Goal: Task Accomplishment & Management: Manage account settings

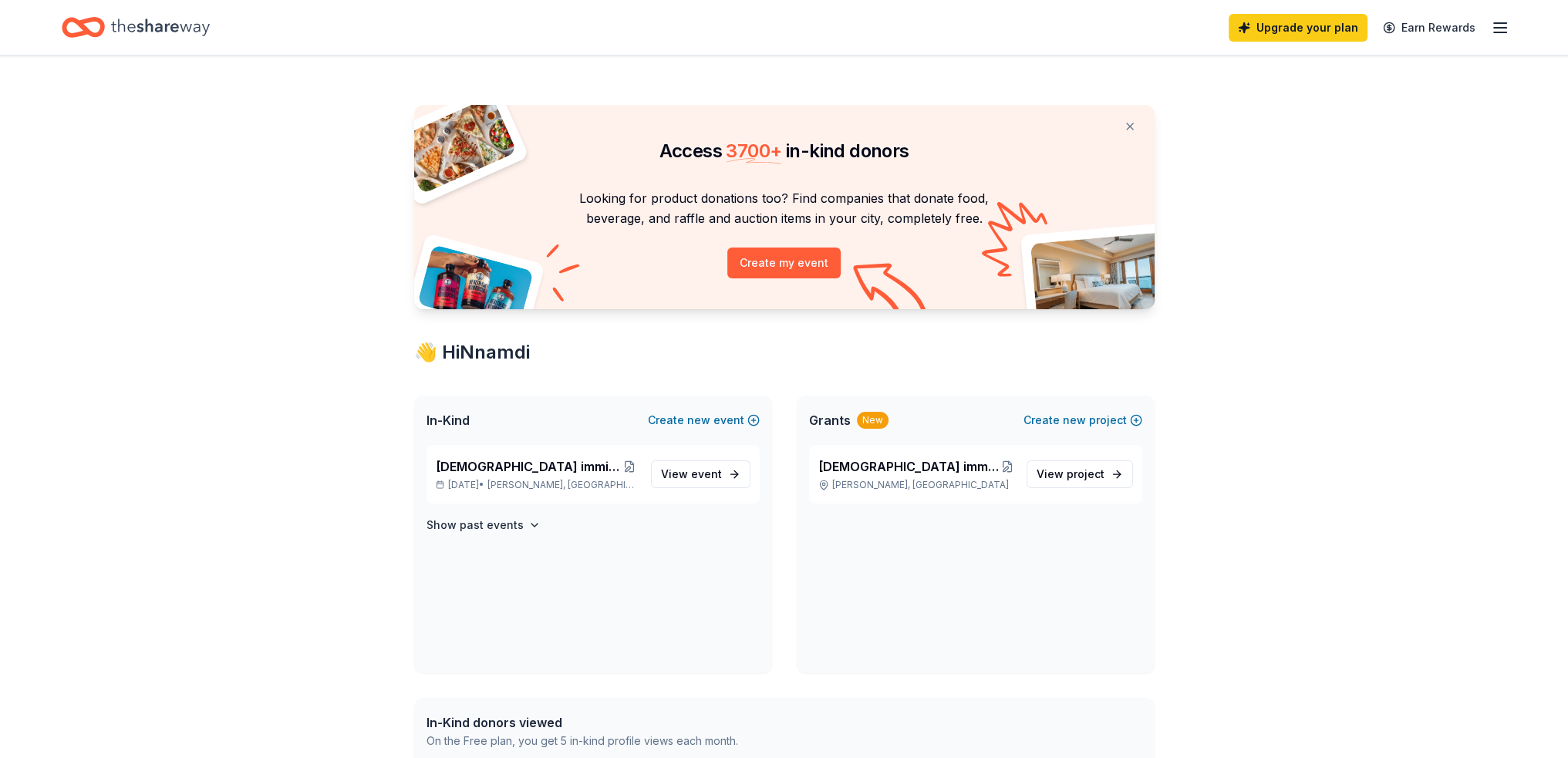
drag, startPoint x: 1406, startPoint y: 367, endPoint x: 1454, endPoint y: 270, distance: 108.2
click at [1406, 367] on div "Access 3700 + in-kind donors Looking for product donations too? Find companies …" at bounding box center [784, 593] width 1568 height 1074
click at [1401, 215] on div "Access 3700 + in-kind donors Looking for product donations too? Find companies …" at bounding box center [784, 593] width 1568 height 1074
click at [1505, 33] on line "button" at bounding box center [1500, 33] width 12 height 0
click at [1354, 421] on div "Access 3700 + in-kind donors Looking for product donations too? Find companies …" at bounding box center [784, 593] width 1568 height 1074
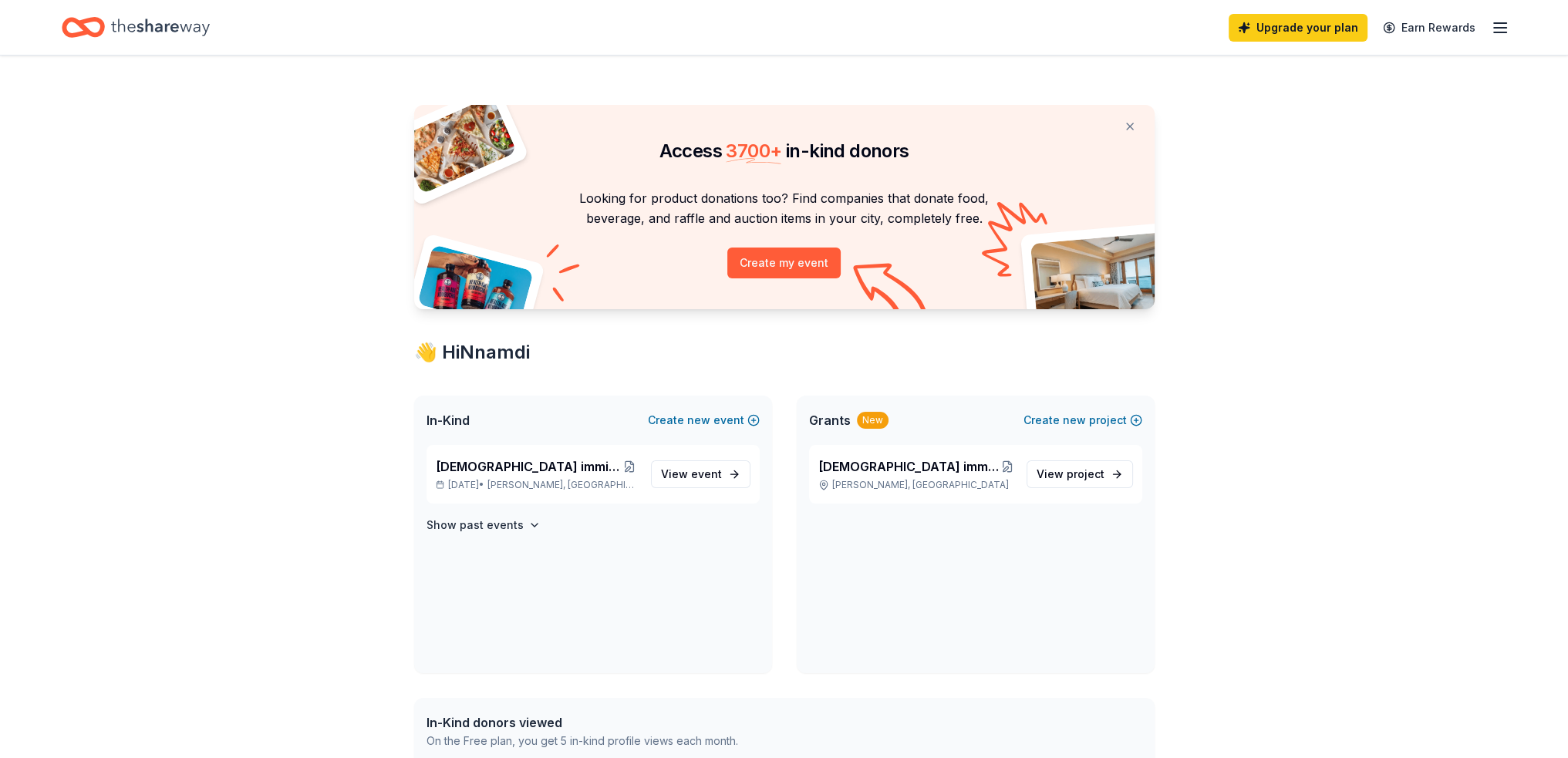
click at [342, 457] on div "Access 3700 + in-kind donors Looking for product donations too? Find companies …" at bounding box center [784, 593] width 1568 height 1074
click at [193, 27] on icon "Home" at bounding box center [160, 27] width 98 height 32
click at [1496, 23] on line "button" at bounding box center [1500, 23] width 12 height 0
click at [1321, 261] on button "Logout" at bounding box center [1312, 255] width 41 height 19
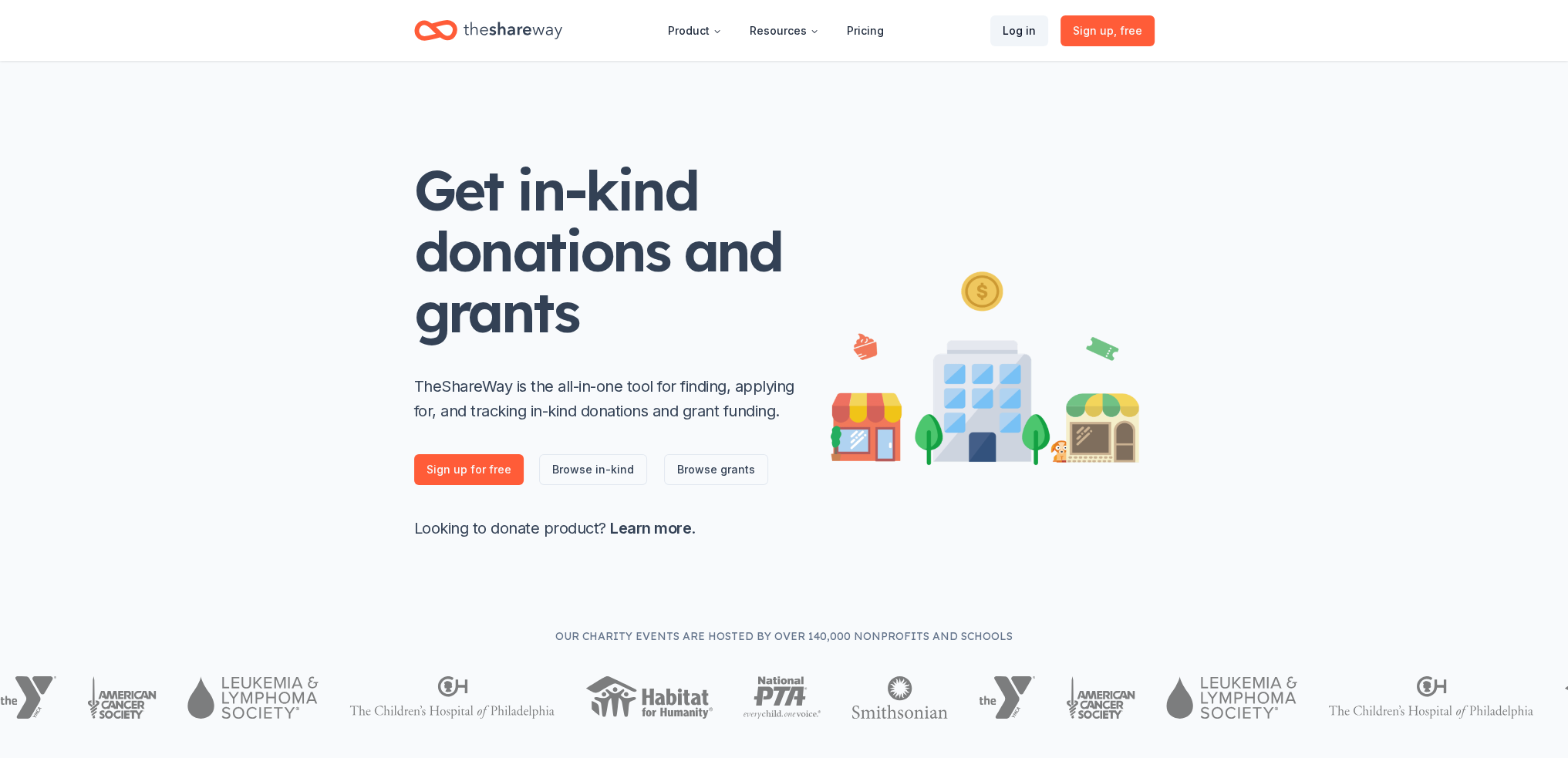
click at [1027, 29] on link "Log in" at bounding box center [1018, 30] width 58 height 31
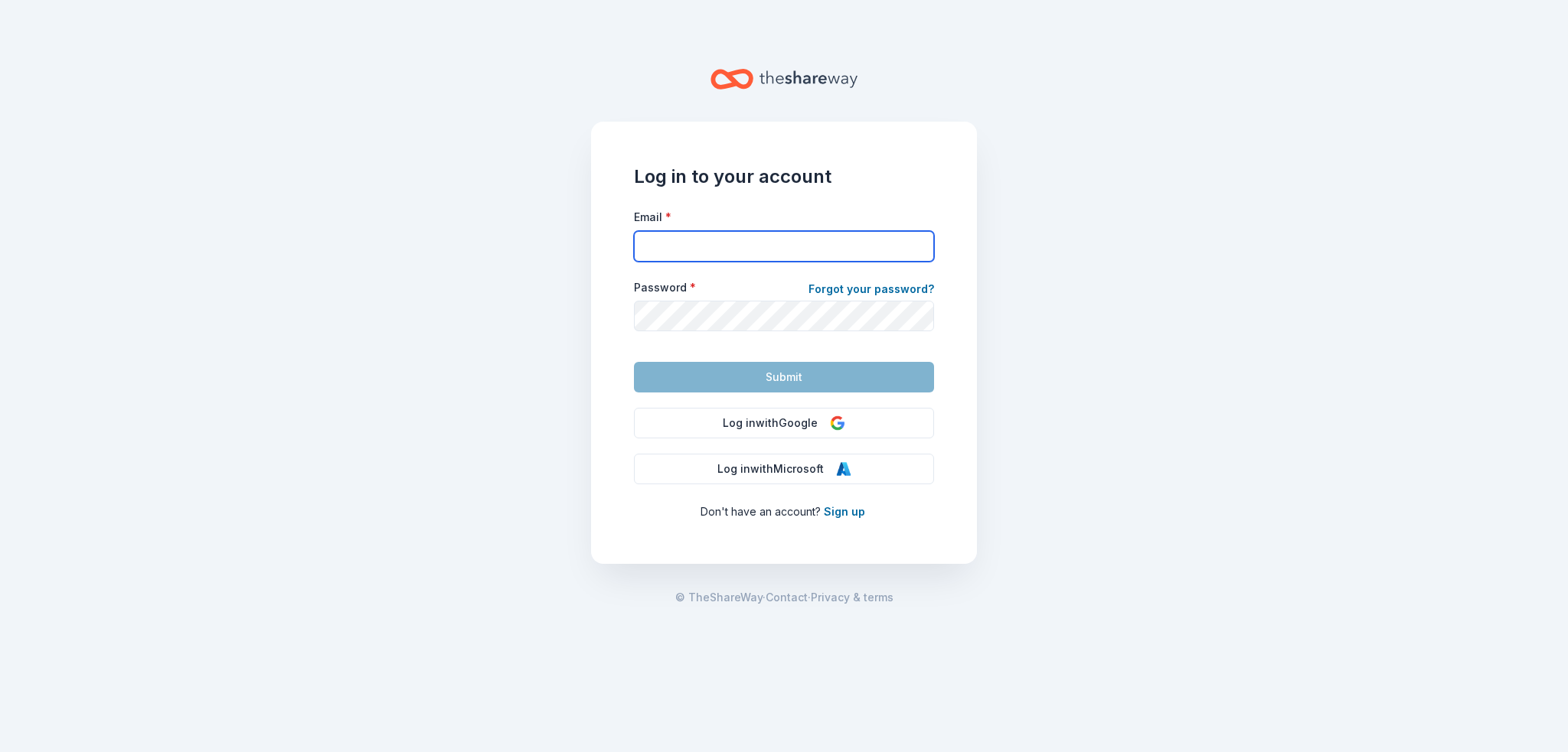
type input "[EMAIL_ADDRESS][PERSON_NAME][DOMAIN_NAME]"
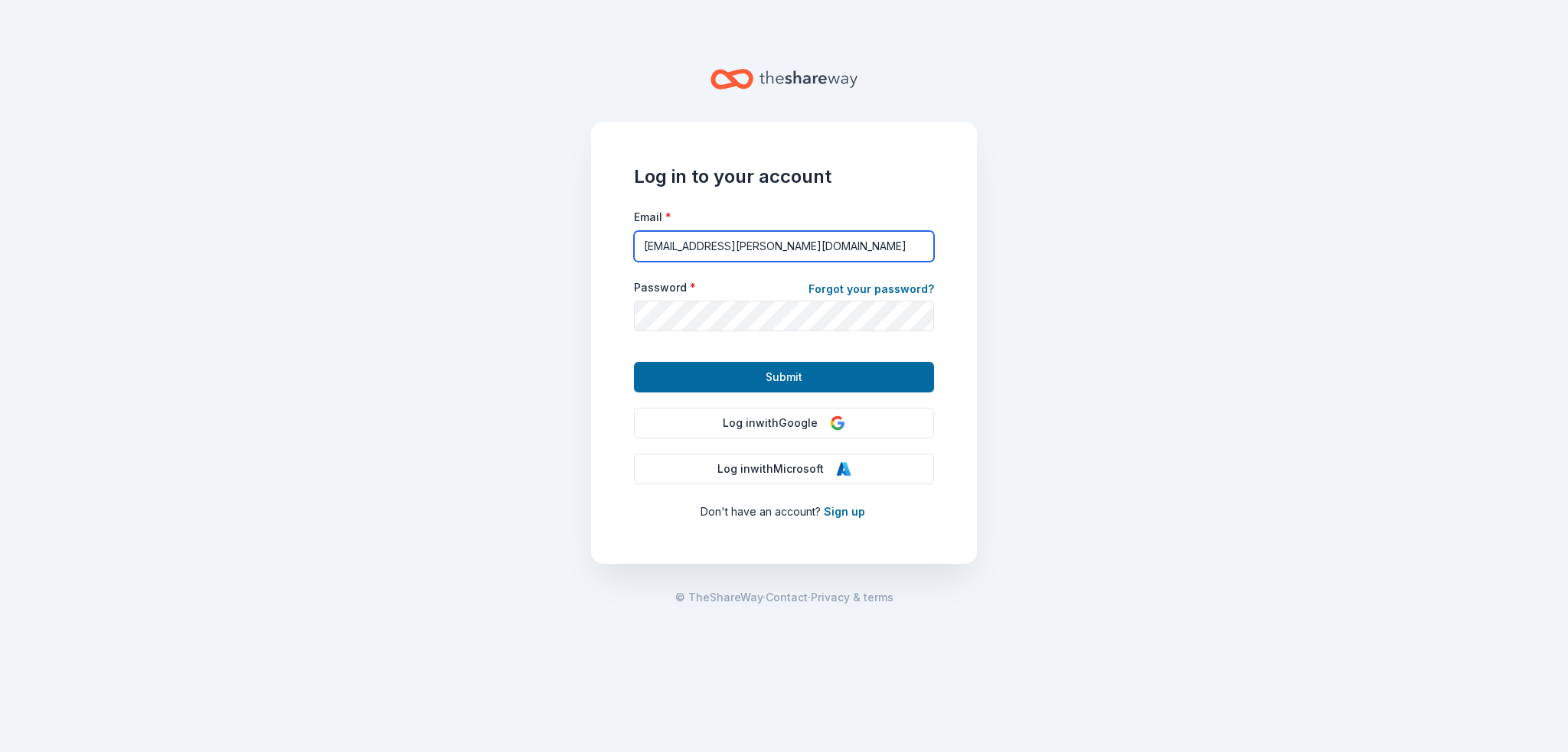
click at [822, 259] on input "[EMAIL_ADDRESS][PERSON_NAME][DOMAIN_NAME]" at bounding box center [783, 246] width 300 height 31
click at [863, 203] on div "Log in to your account Email * [EMAIL_ADDRESS][PERSON_NAME][DOMAIN_NAME] Passwo…" at bounding box center [784, 342] width 386 height 442
click at [810, 240] on input "[EMAIL_ADDRESS][PERSON_NAME][DOMAIN_NAME]" at bounding box center [783, 246] width 300 height 31
type input "[EMAIL_ADDRESS][DOMAIN_NAME]"
click at [634, 262] on div at bounding box center [634, 262] width 0 height 0
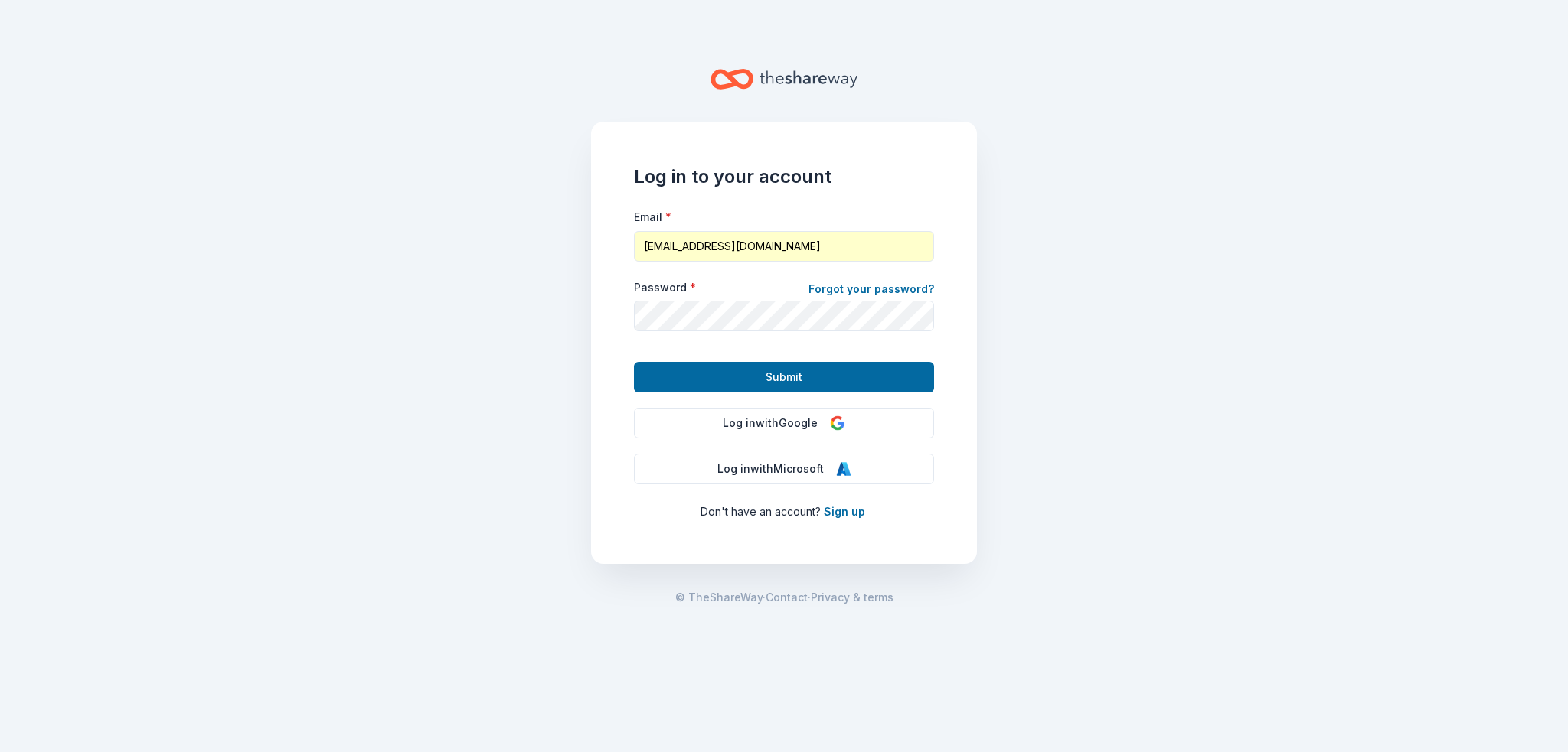
click at [634, 262] on div at bounding box center [634, 262] width 0 height 0
click at [1069, 245] on main "Log in to your account Email * [EMAIL_ADDRESS][DOMAIN_NAME] Password * Forgot y…" at bounding box center [784, 376] width 1568 height 752
click at [864, 246] on input "[EMAIL_ADDRESS][DOMAIN_NAME]" at bounding box center [783, 246] width 300 height 31
click at [1099, 325] on main "Log in to your account Email * [EMAIL_ADDRESS][DOMAIN_NAME] Password * Forgot y…" at bounding box center [784, 376] width 1568 height 752
drag, startPoint x: 856, startPoint y: 251, endPoint x: 649, endPoint y: 252, distance: 207.0
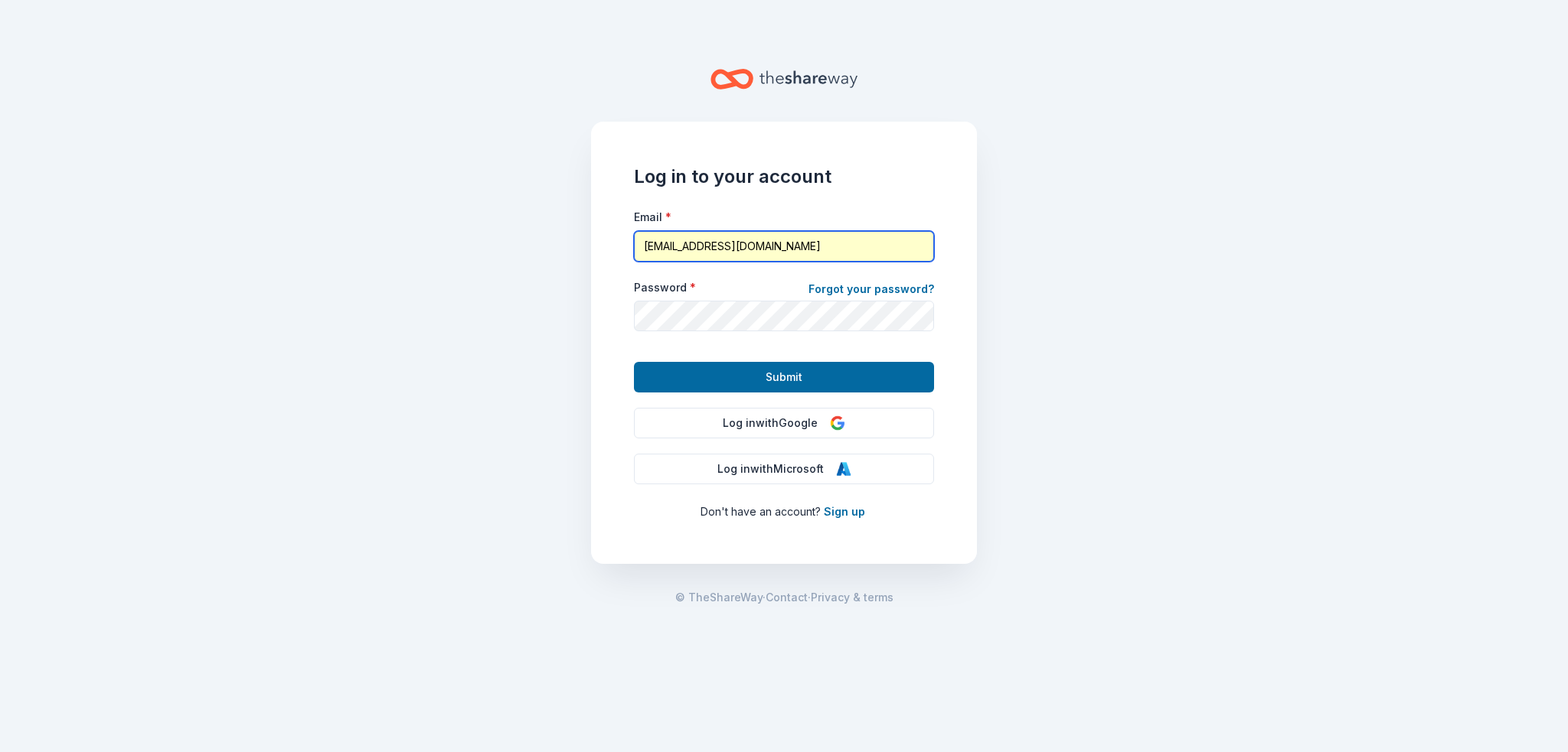
click at [649, 252] on input "[EMAIL_ADDRESS][DOMAIN_NAME]" at bounding box center [783, 246] width 300 height 31
click at [700, 246] on input "[EMAIL_ADDRESS][DOMAIN_NAME]" at bounding box center [783, 246] width 300 height 31
drag, startPoint x: 854, startPoint y: 242, endPoint x: 621, endPoint y: 247, distance: 233.1
click at [621, 247] on div "Log in to your account Email * [EMAIL_ADDRESS][DOMAIN_NAME] Password * Forgot y…" at bounding box center [784, 342] width 386 height 442
click at [1081, 330] on main "Log in to your account Email * [EMAIL_ADDRESS][DOMAIN_NAME] Password * Forgot y…" at bounding box center [784, 376] width 1568 height 752
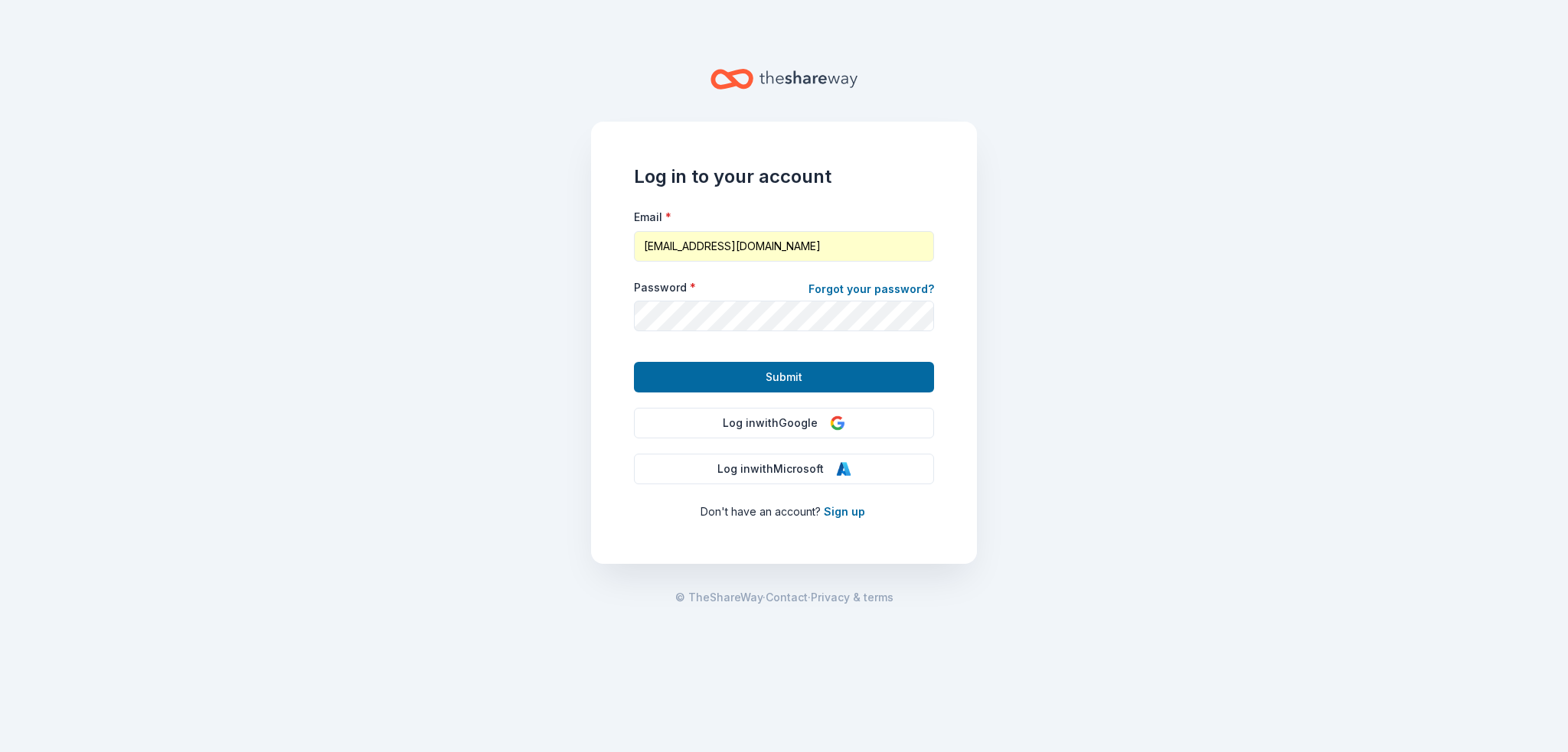
click at [1081, 330] on main "Log in to your account Email * [EMAIL_ADDRESS][DOMAIN_NAME] Password * Forgot y…" at bounding box center [784, 376] width 1568 height 752
